Goal: Understand process/instructions: Learn about a topic

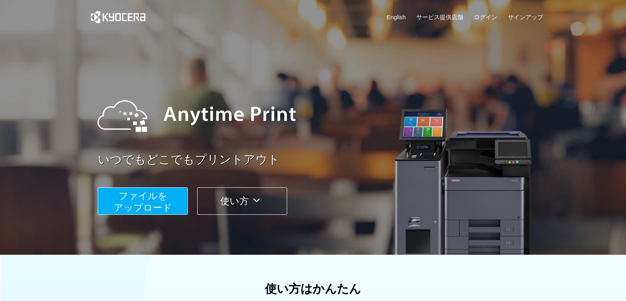
click at [254, 202] on icon at bounding box center [256, 200] width 15 height 12
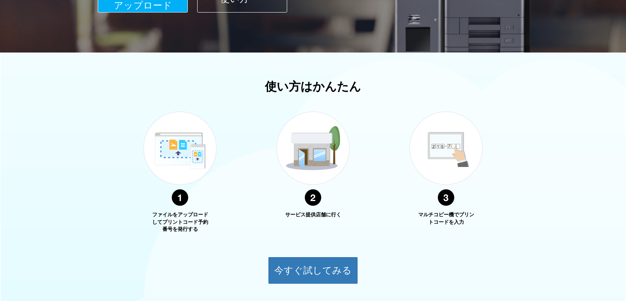
scroll to position [255, 0]
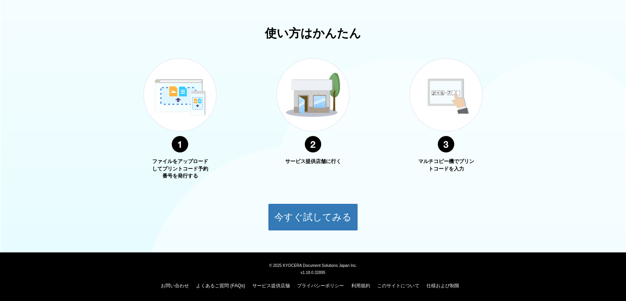
click at [178, 144] on img at bounding box center [180, 105] width 98 height 124
click at [314, 143] on img at bounding box center [313, 105] width 98 height 124
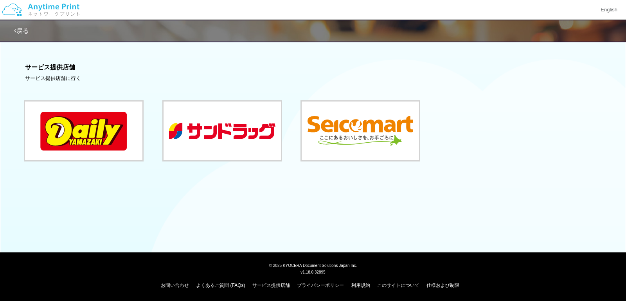
click at [21, 31] on link "戻る" at bounding box center [21, 30] width 15 height 7
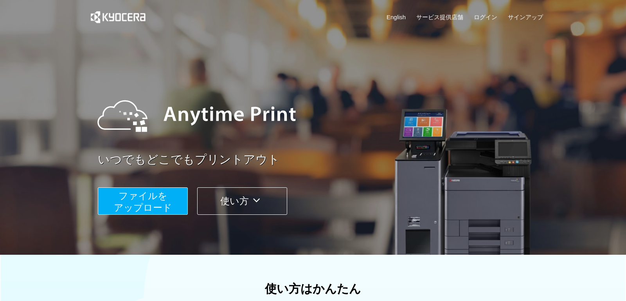
scroll to position [157, 0]
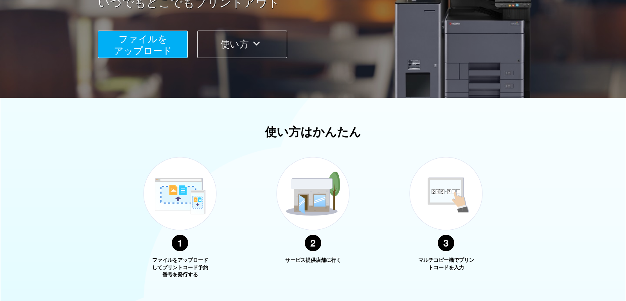
click at [184, 191] on img at bounding box center [180, 204] width 98 height 124
click at [179, 241] on img at bounding box center [180, 204] width 98 height 124
click at [440, 231] on img at bounding box center [446, 204] width 98 height 124
click at [449, 190] on img at bounding box center [446, 204] width 98 height 124
click at [321, 191] on img at bounding box center [313, 204] width 98 height 124
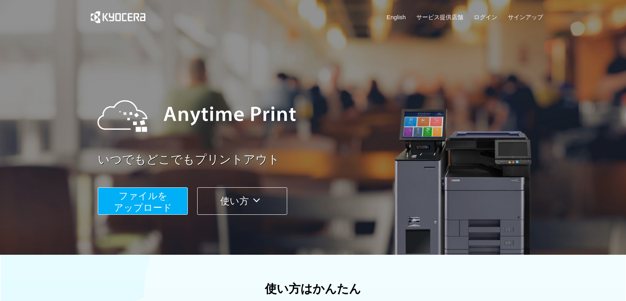
click at [150, 196] on span "ファイルを ​​アップロード" at bounding box center [143, 201] width 58 height 22
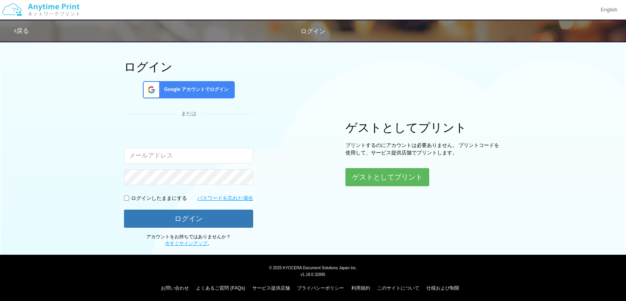
scroll to position [41, 0]
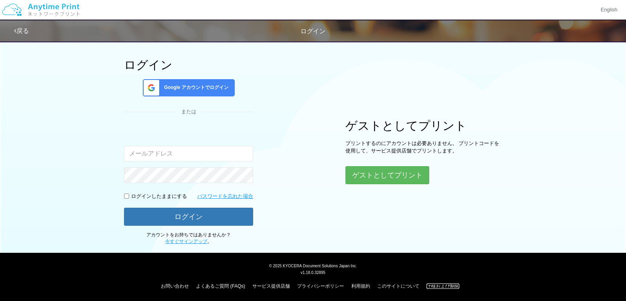
click at [438, 287] on link "仕様および制限" at bounding box center [443, 285] width 33 height 5
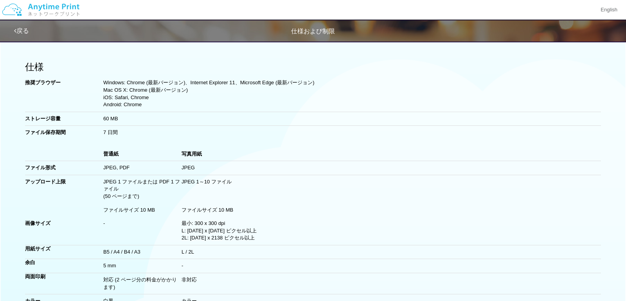
click at [39, 9] on img at bounding box center [40, 9] width 83 height 27
